Goal: Information Seeking & Learning: Learn about a topic

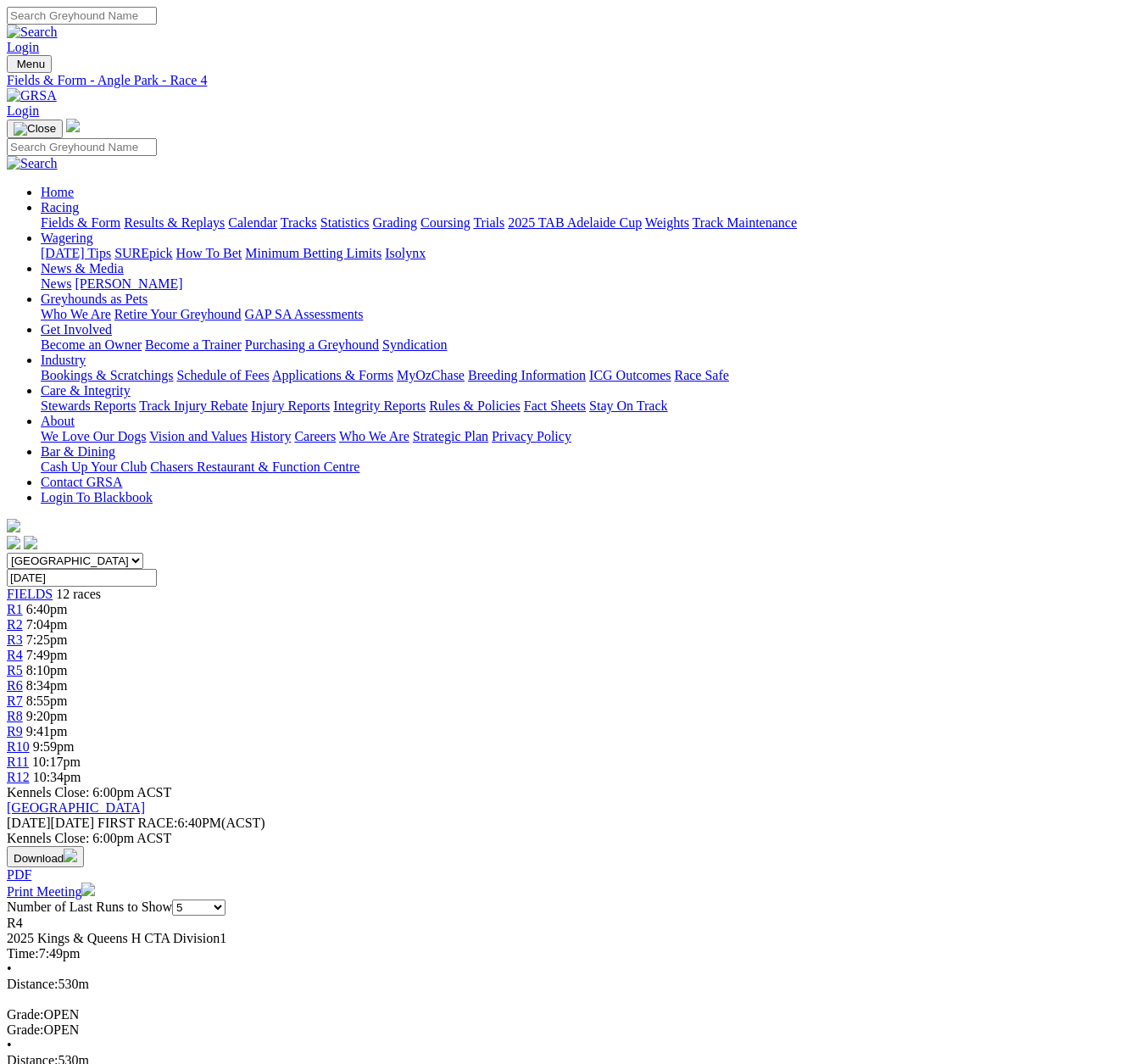
click at [23, 663] on span "R5" at bounding box center [14, 670] width 16 height 14
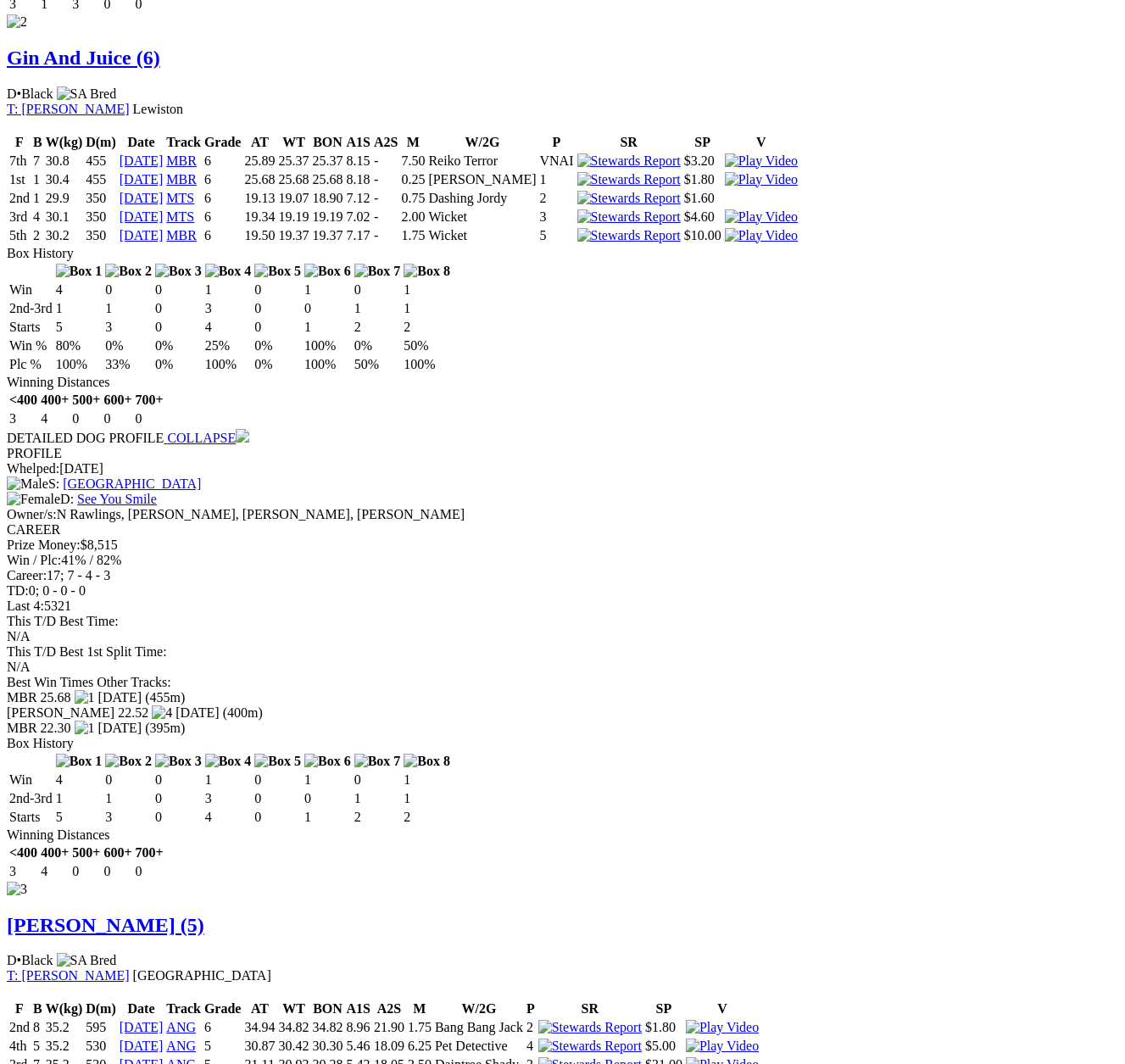
scroll to position [2120, 0]
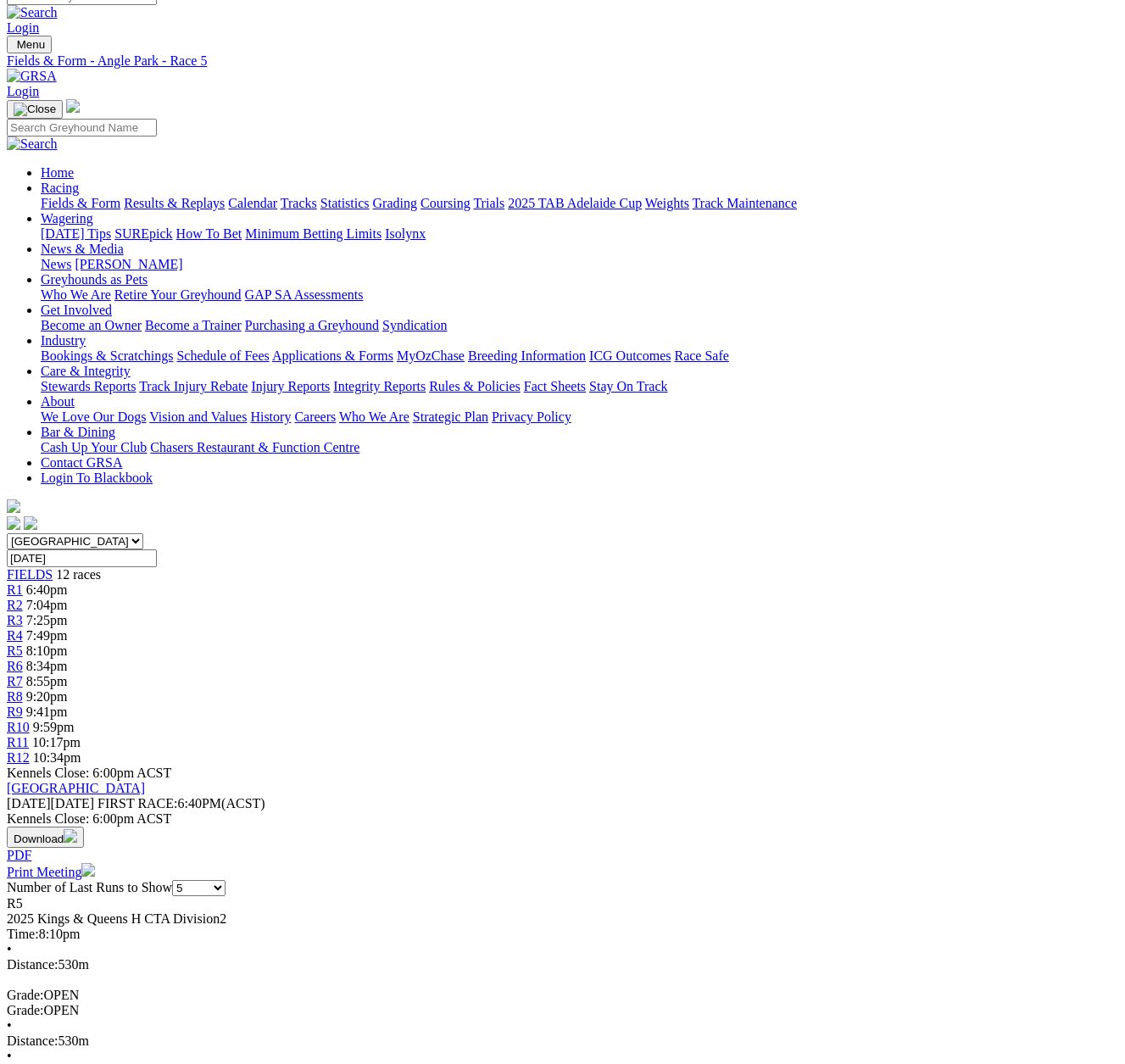
scroll to position [0, 0]
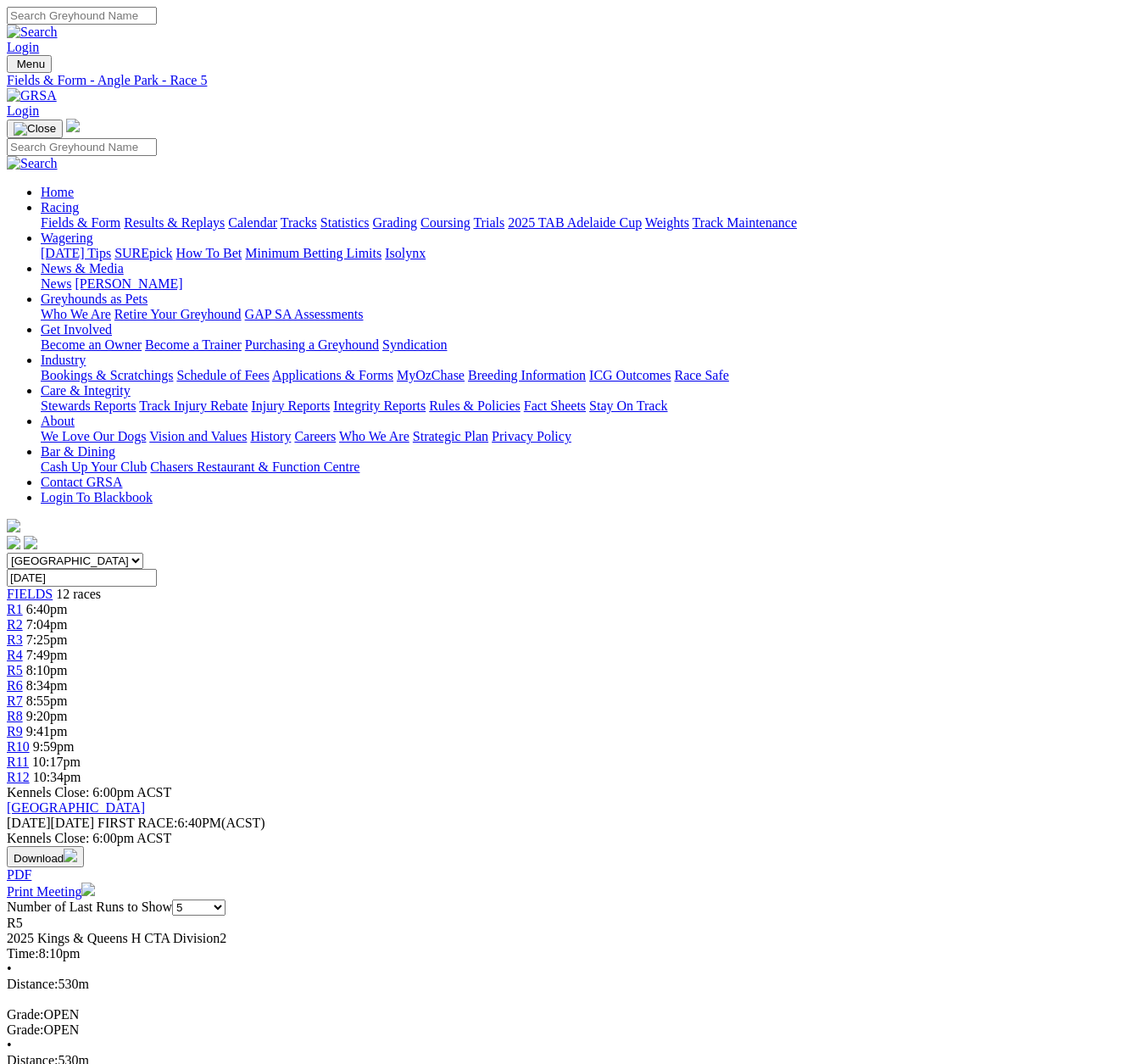
click at [23, 678] on link "R6" at bounding box center [14, 685] width 16 height 14
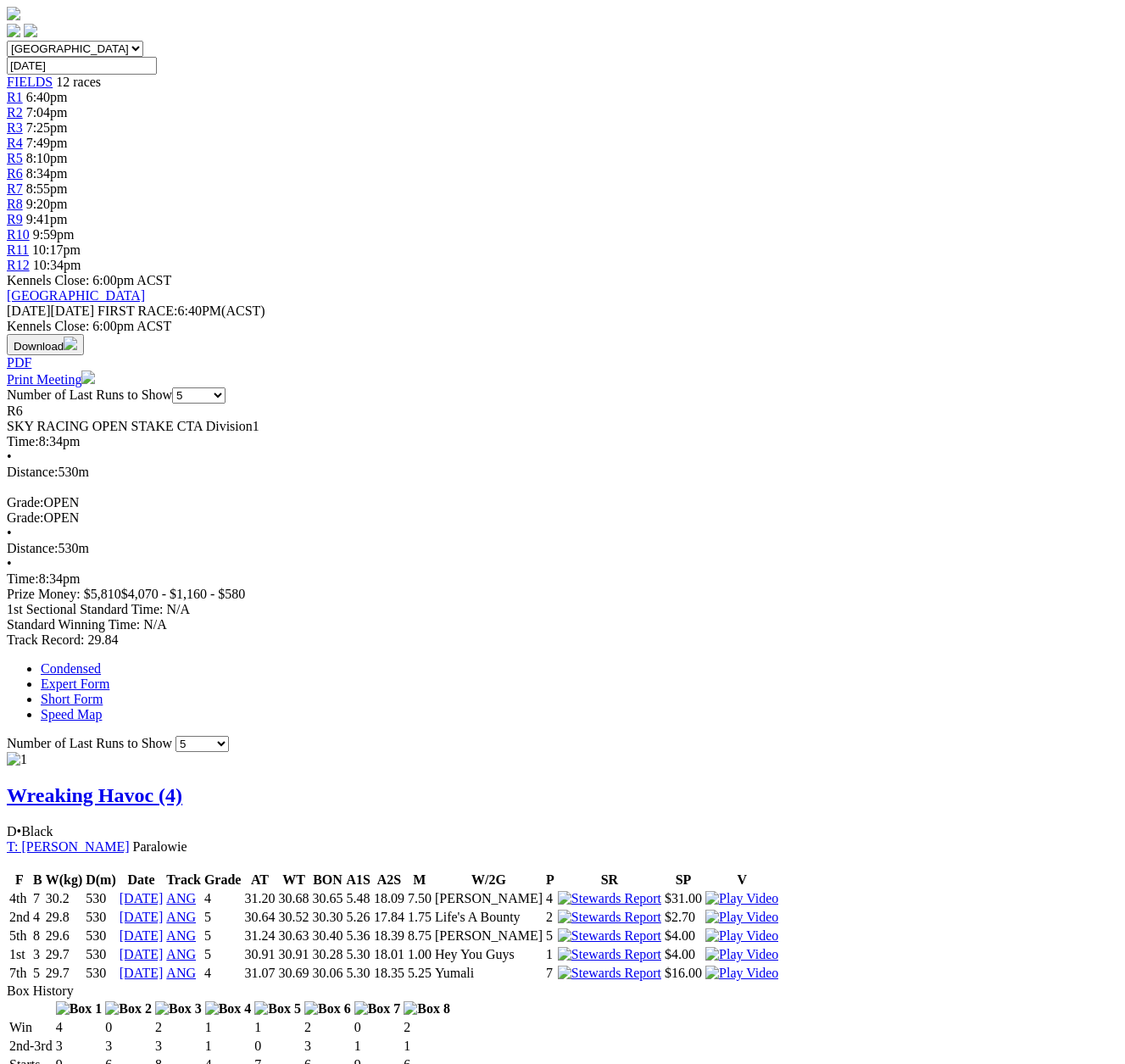
scroll to position [170, 0]
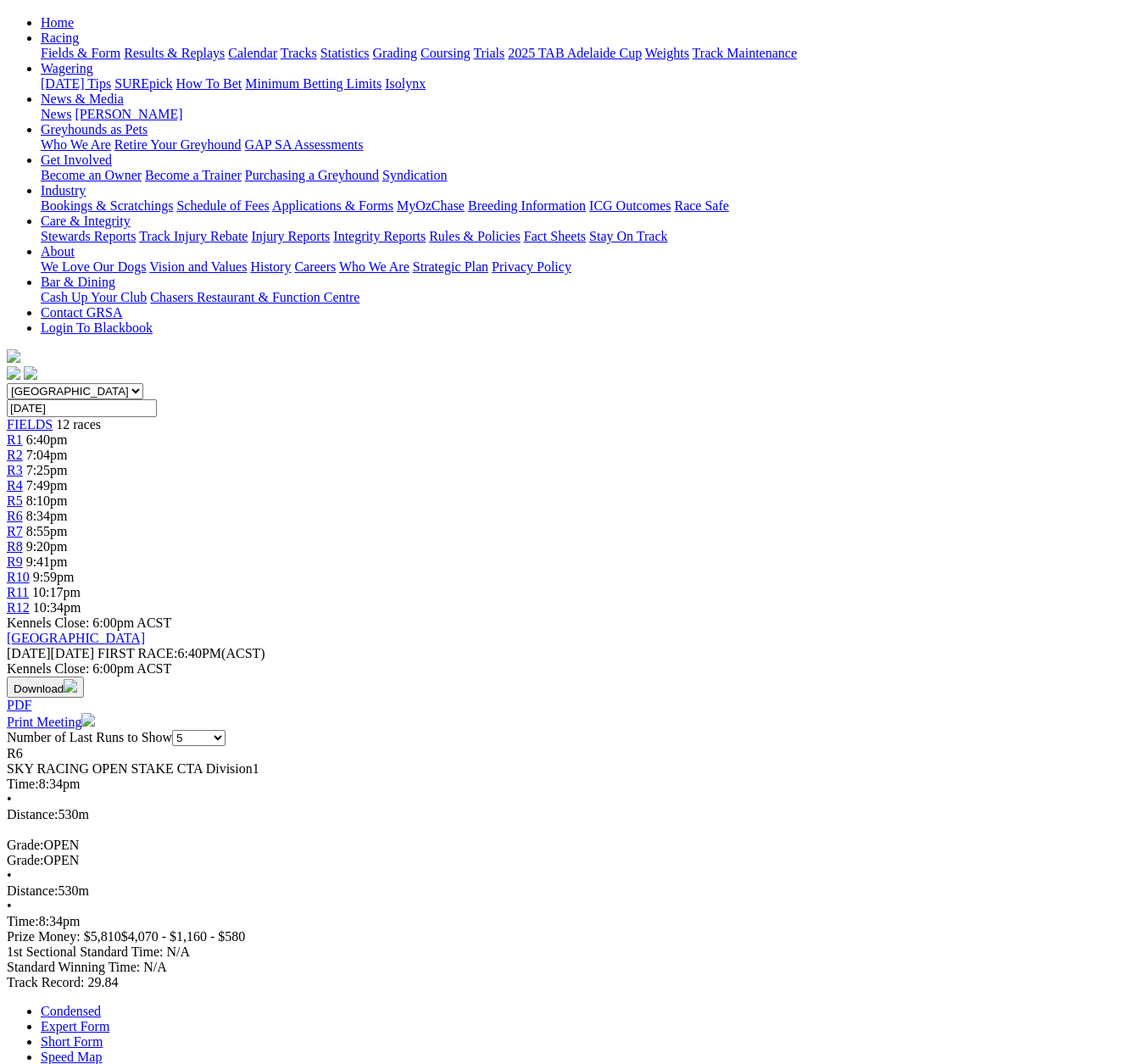
click at [23, 524] on span "R7" at bounding box center [14, 531] width 16 height 14
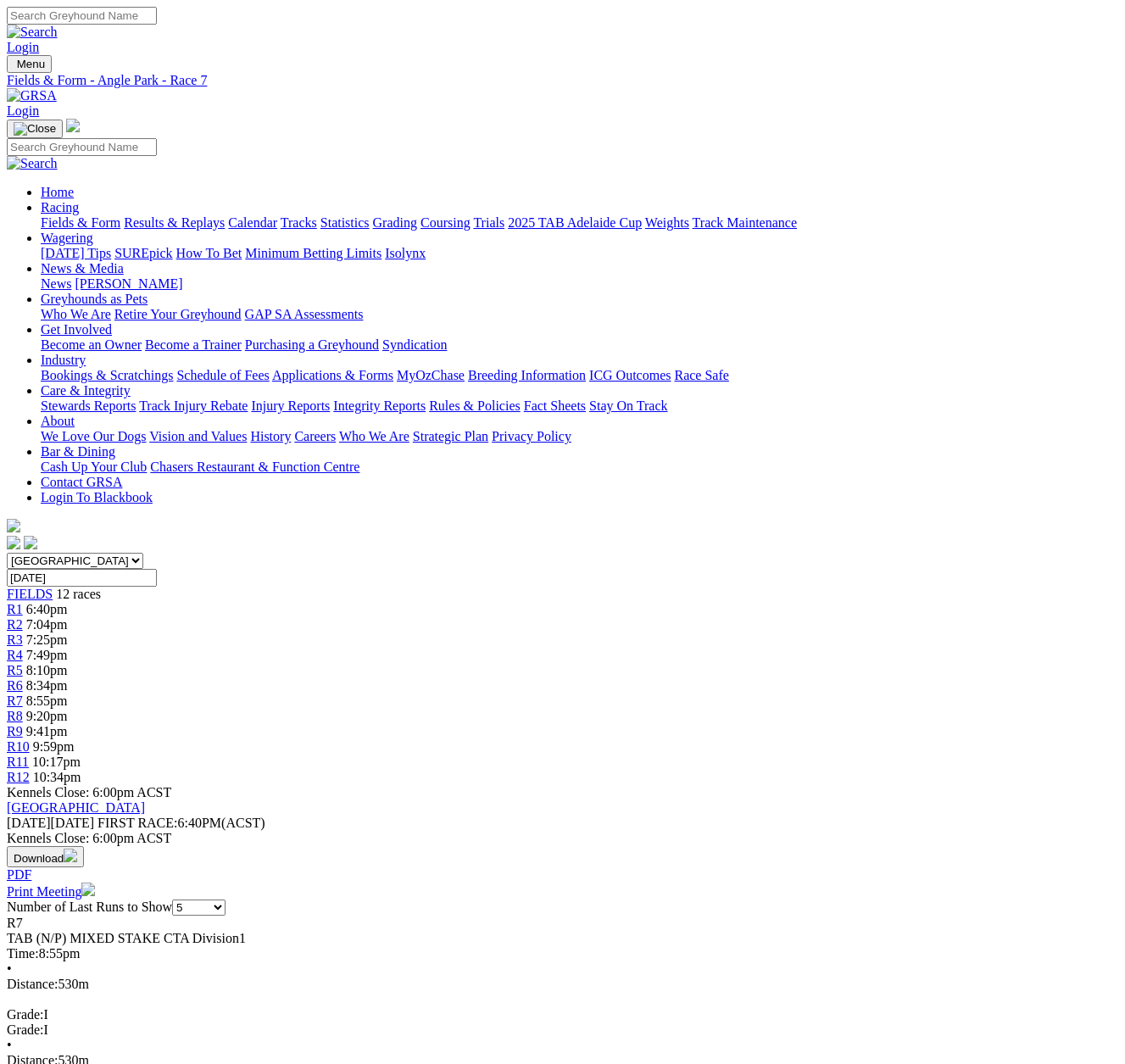
click at [23, 709] on span "R8" at bounding box center [14, 716] width 16 height 14
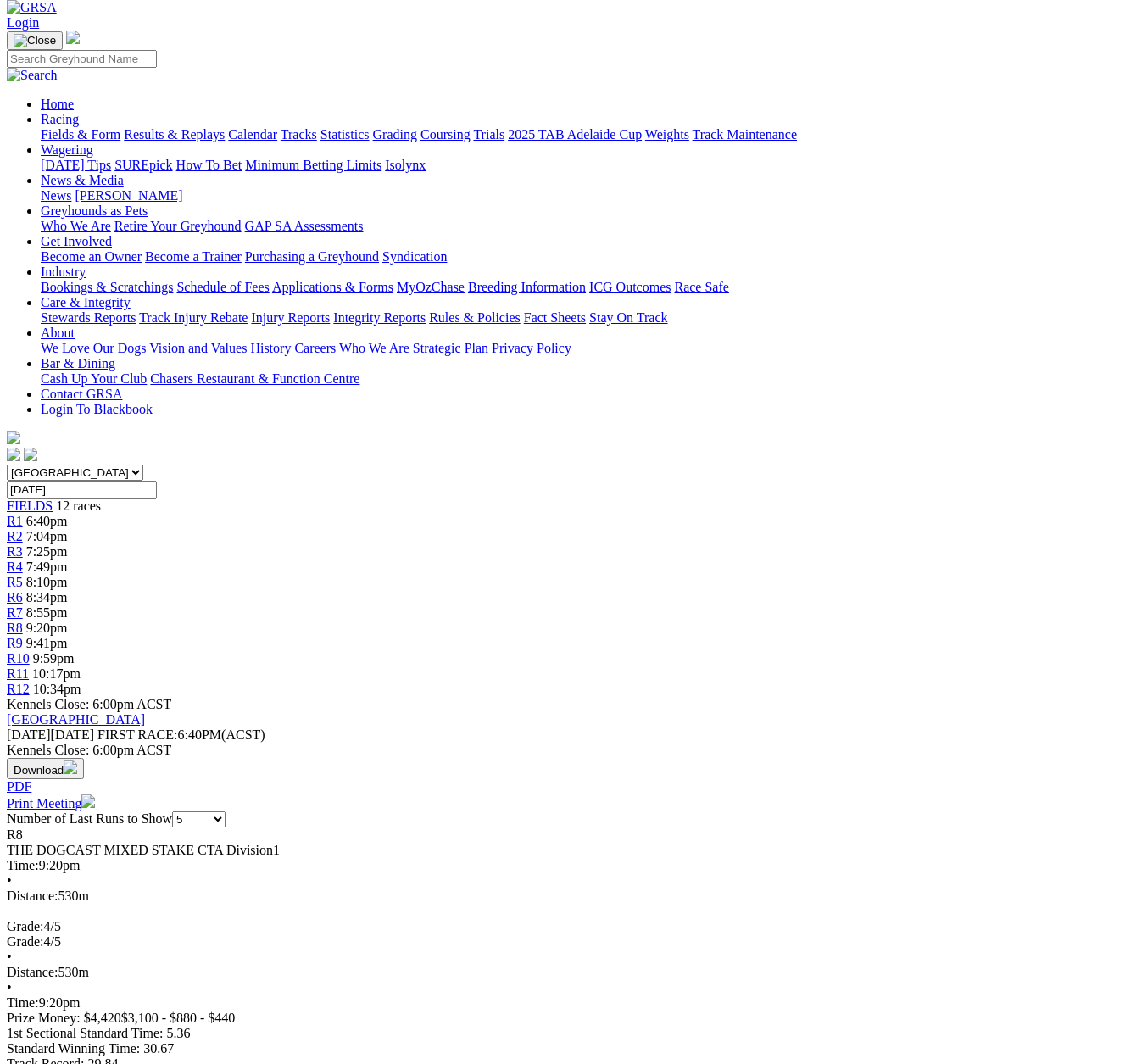
scroll to position [85, 0]
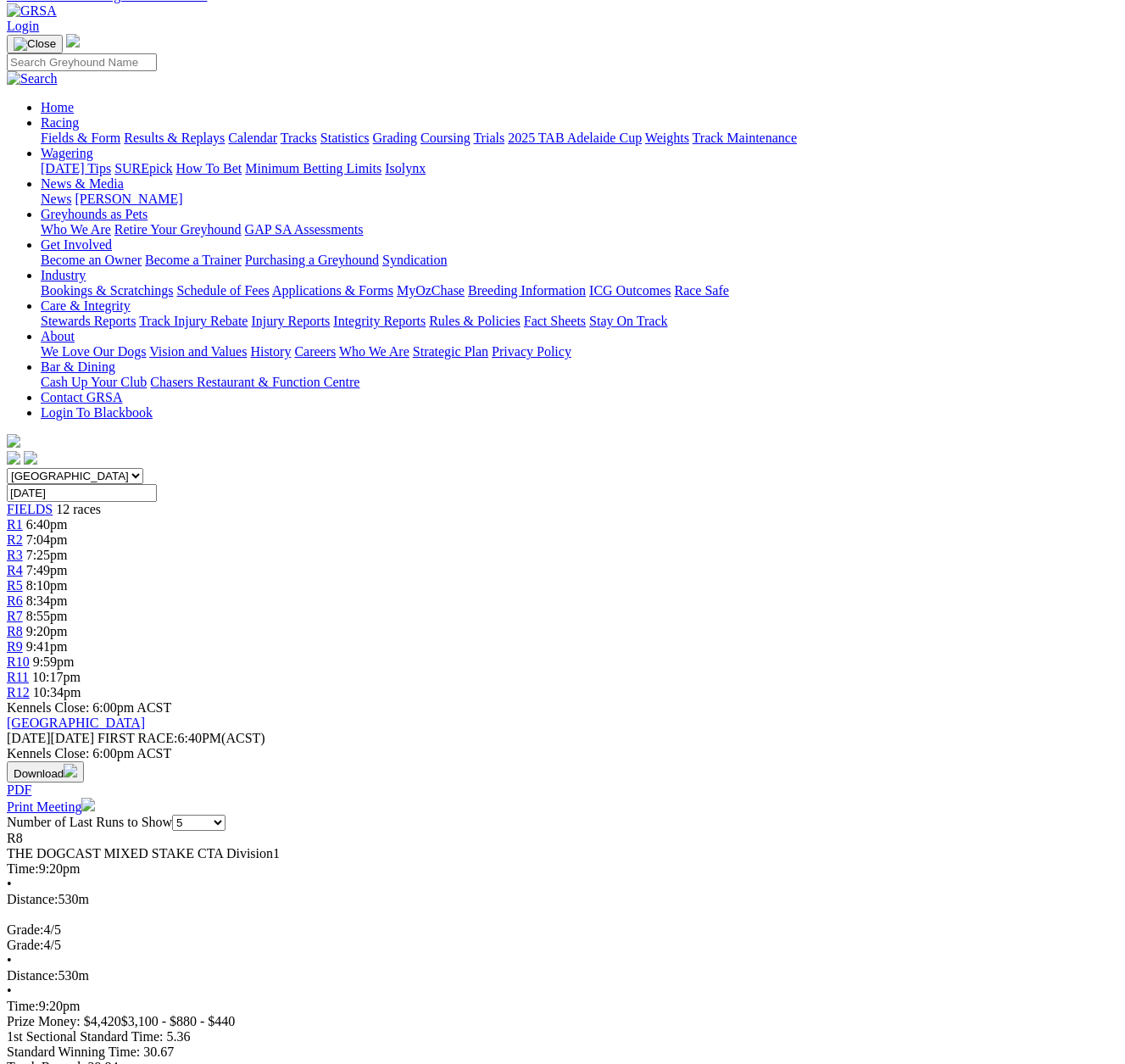
click at [23, 639] on span "R9" at bounding box center [14, 646] width 16 height 14
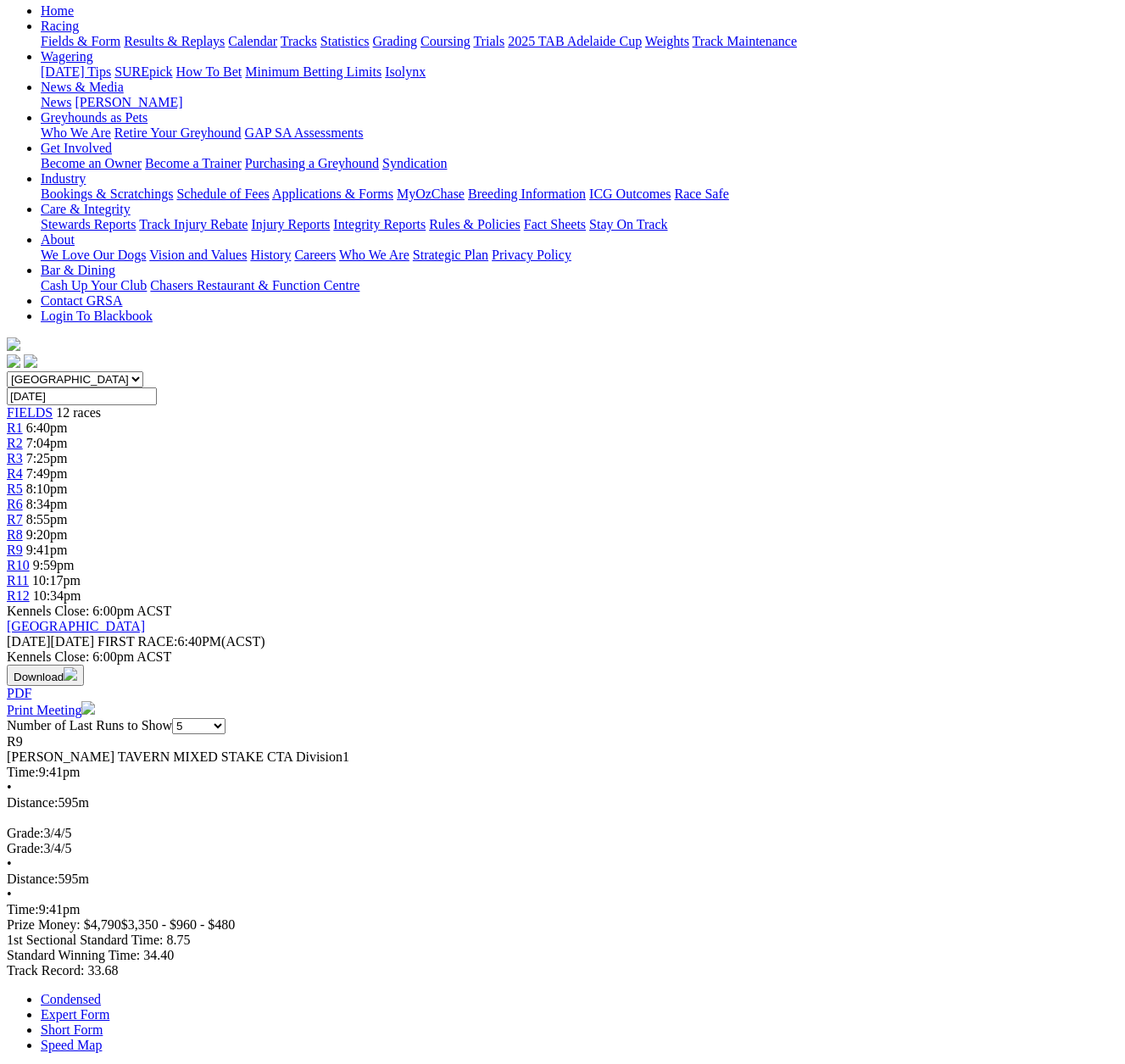
scroll to position [85, 0]
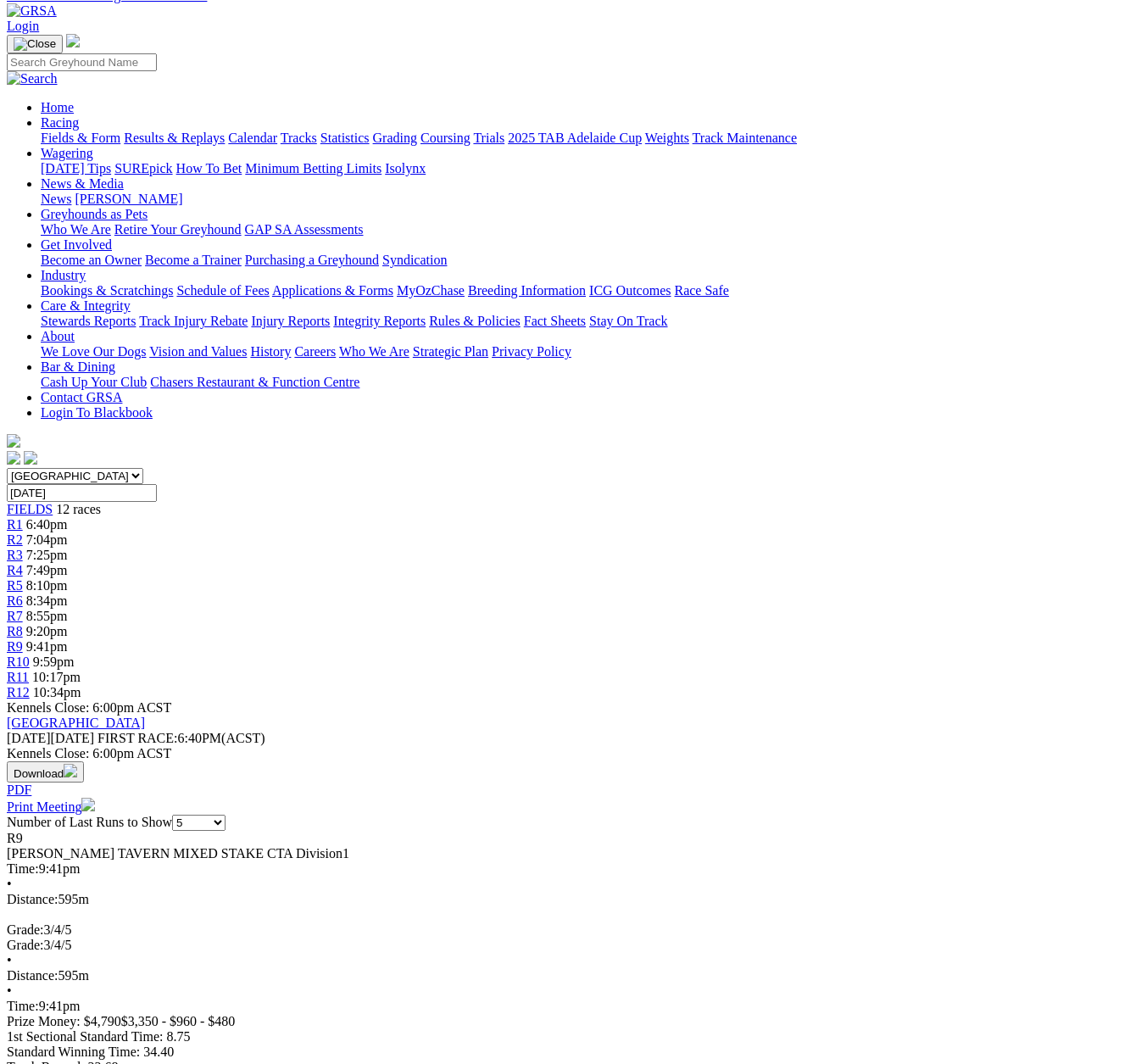
click at [30, 655] on span "R10" at bounding box center [18, 661] width 23 height 14
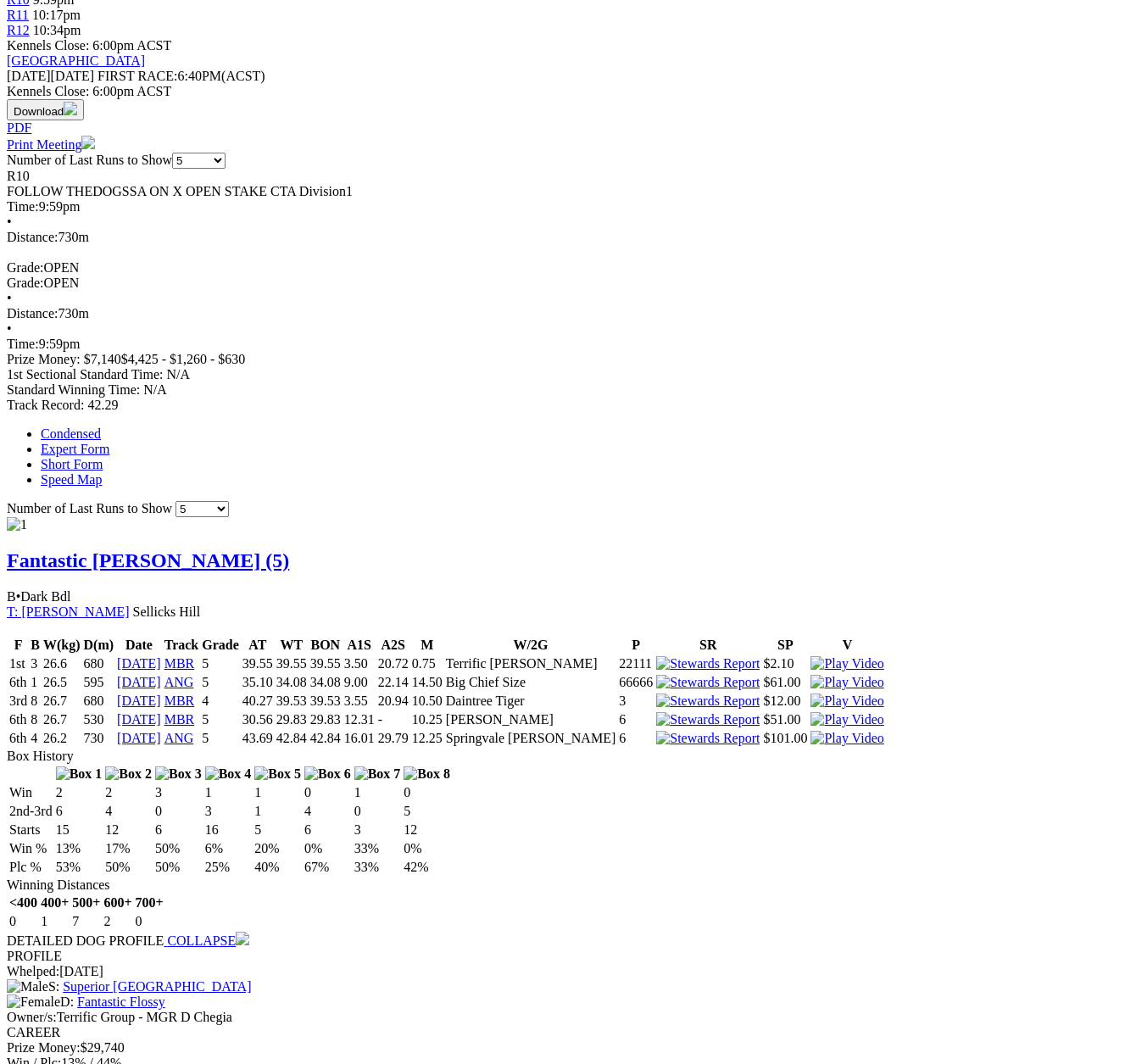
scroll to position [763, 0]
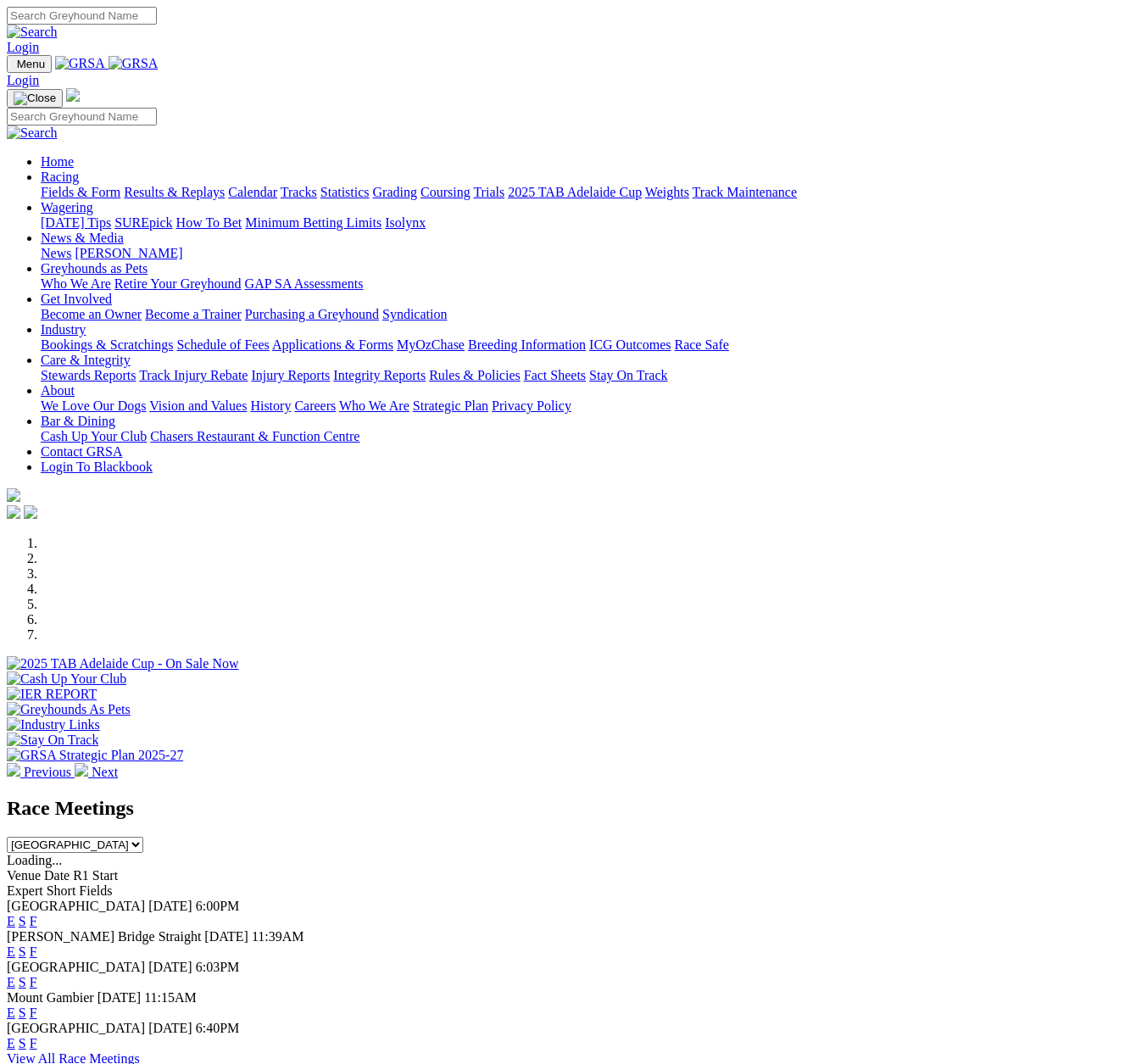
drag, startPoint x: 0, startPoint y: 0, endPoint x: 276, endPoint y: 70, distance: 284.7
click at [79, 170] on link "Racing" at bounding box center [59, 177] width 38 height 14
click at [184, 185] on link "Results & Replays" at bounding box center [174, 192] width 101 height 14
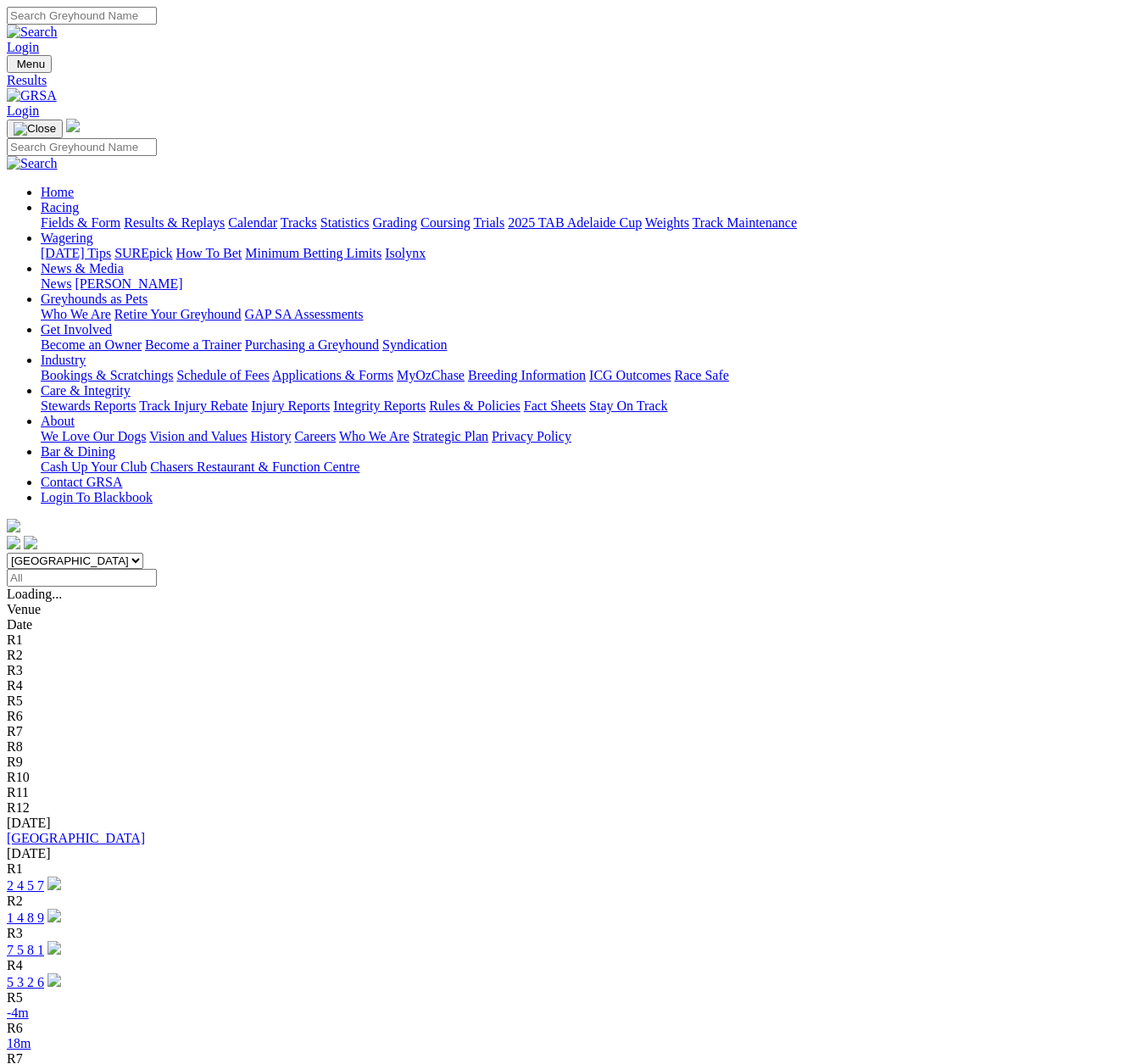
click at [44, 878] on link "2 4 5 7" at bounding box center [25, 885] width 37 height 14
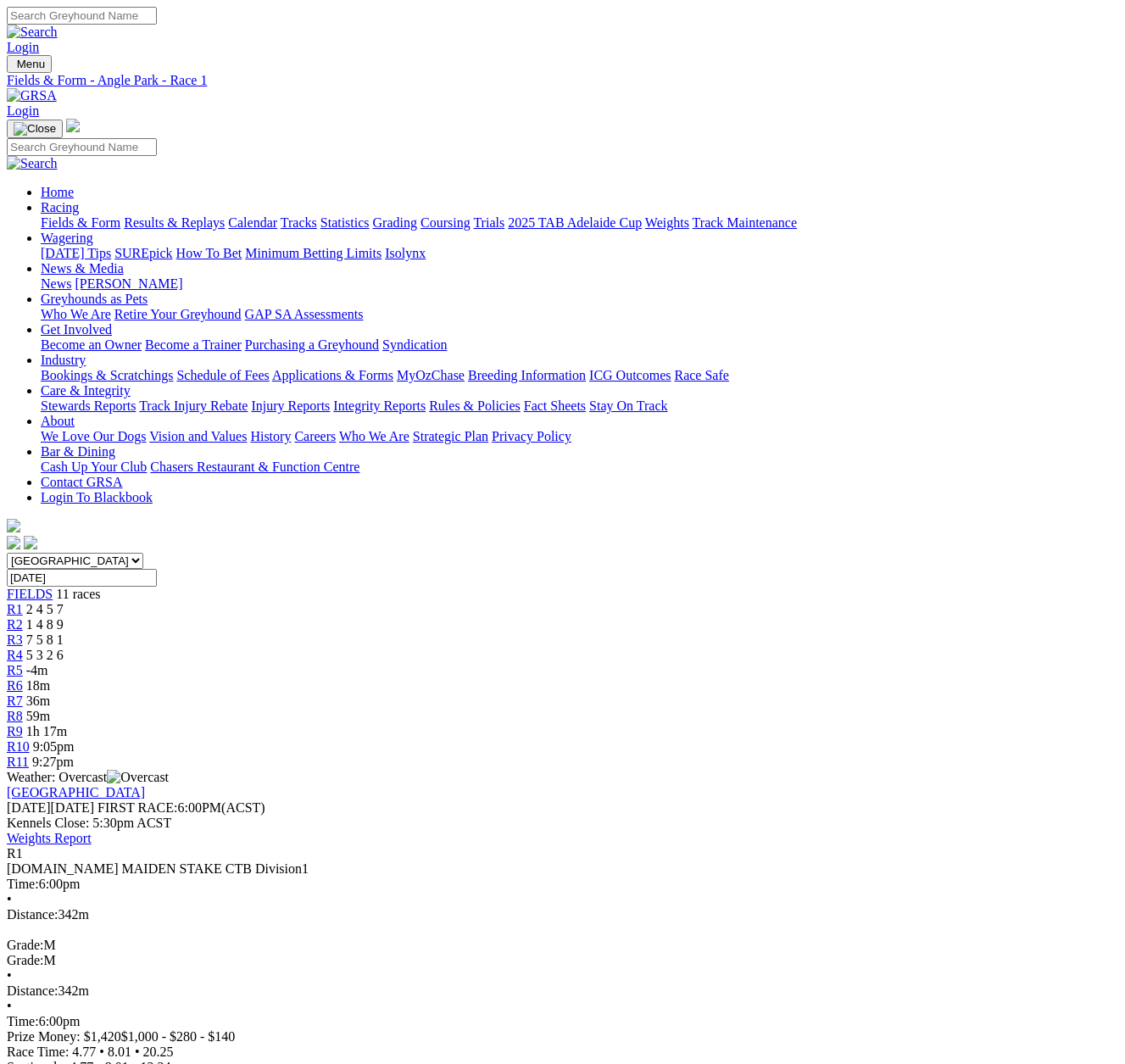
click at [23, 617] on span "R2" at bounding box center [14, 624] width 16 height 14
click at [23, 633] on span "R3" at bounding box center [14, 639] width 16 height 14
click at [23, 648] on span "R4" at bounding box center [14, 655] width 16 height 14
